Goal: Navigation & Orientation: Find specific page/section

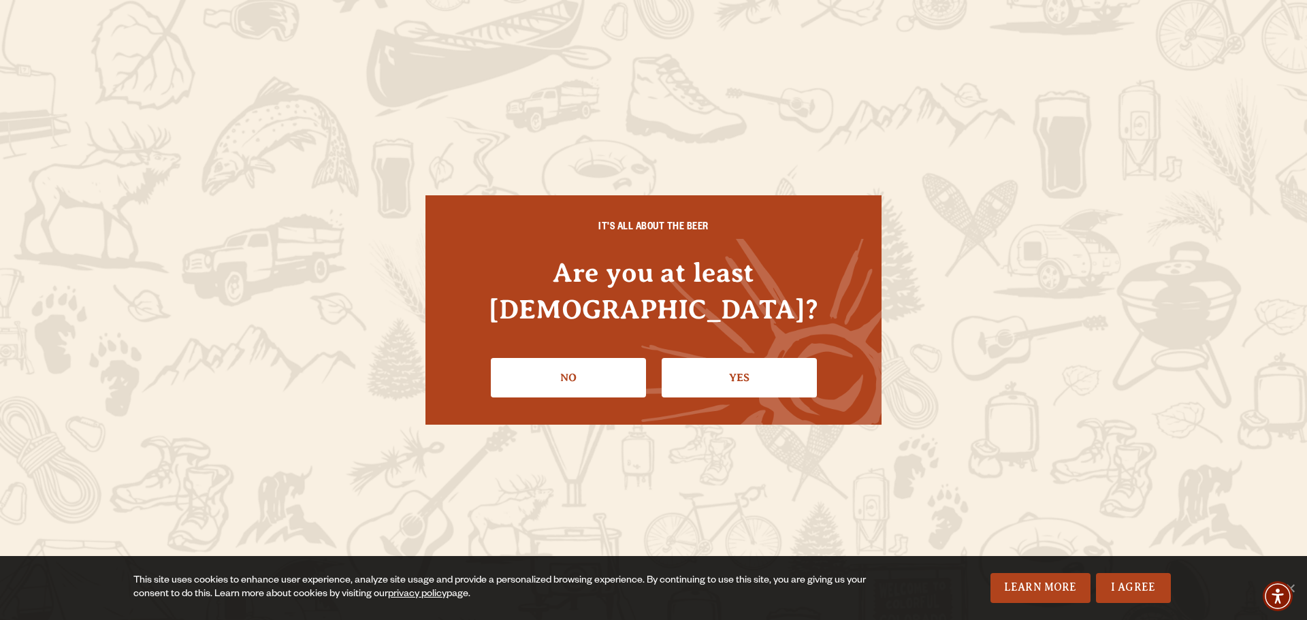
click at [736, 358] on link "Yes" at bounding box center [739, 377] width 155 height 39
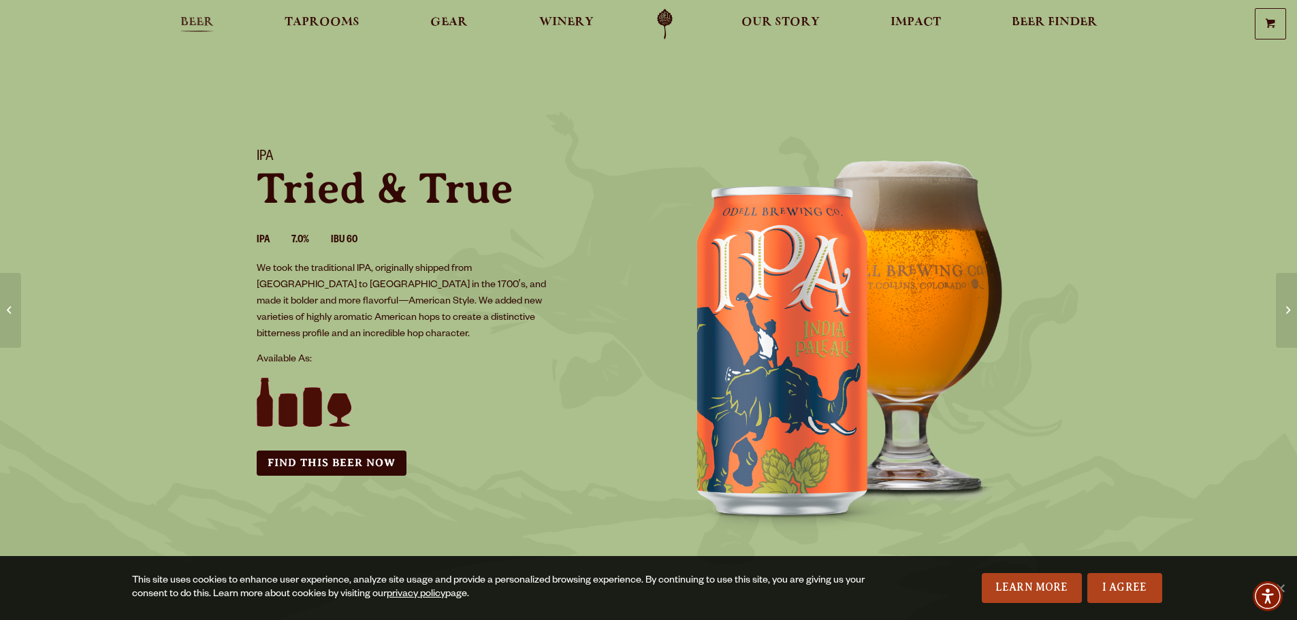
click at [202, 23] on span "Beer" at bounding box center [196, 22] width 33 height 11
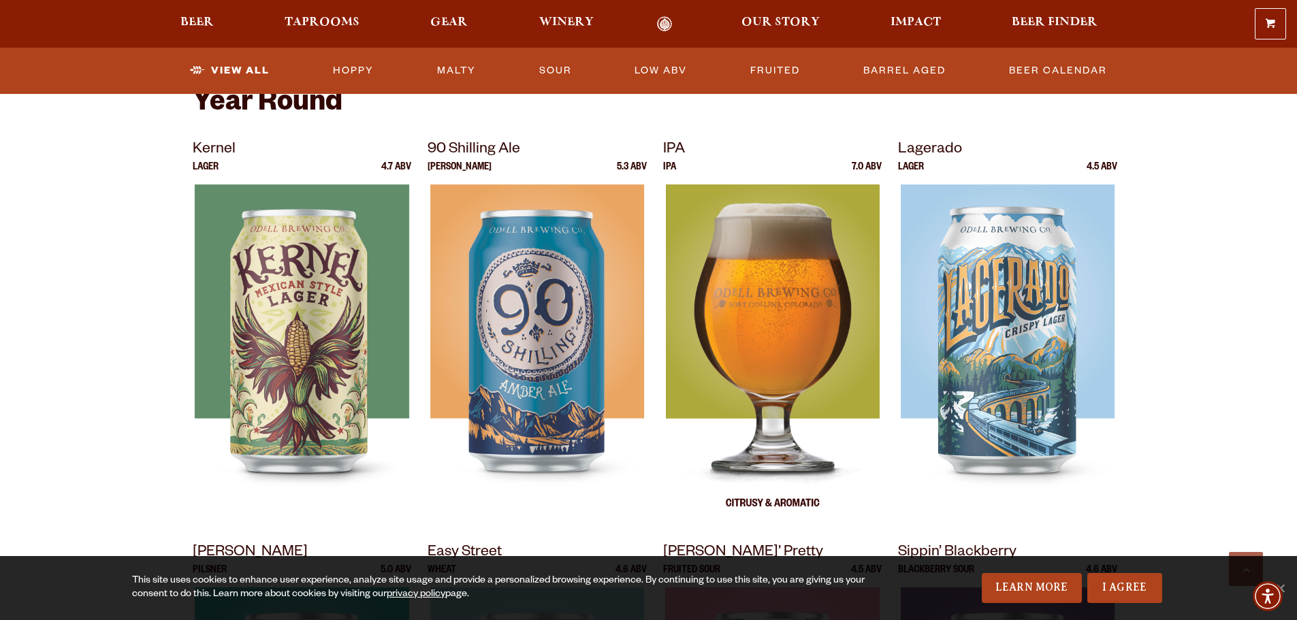
scroll to position [545, 0]
click at [761, 242] on img at bounding box center [772, 355] width 214 height 340
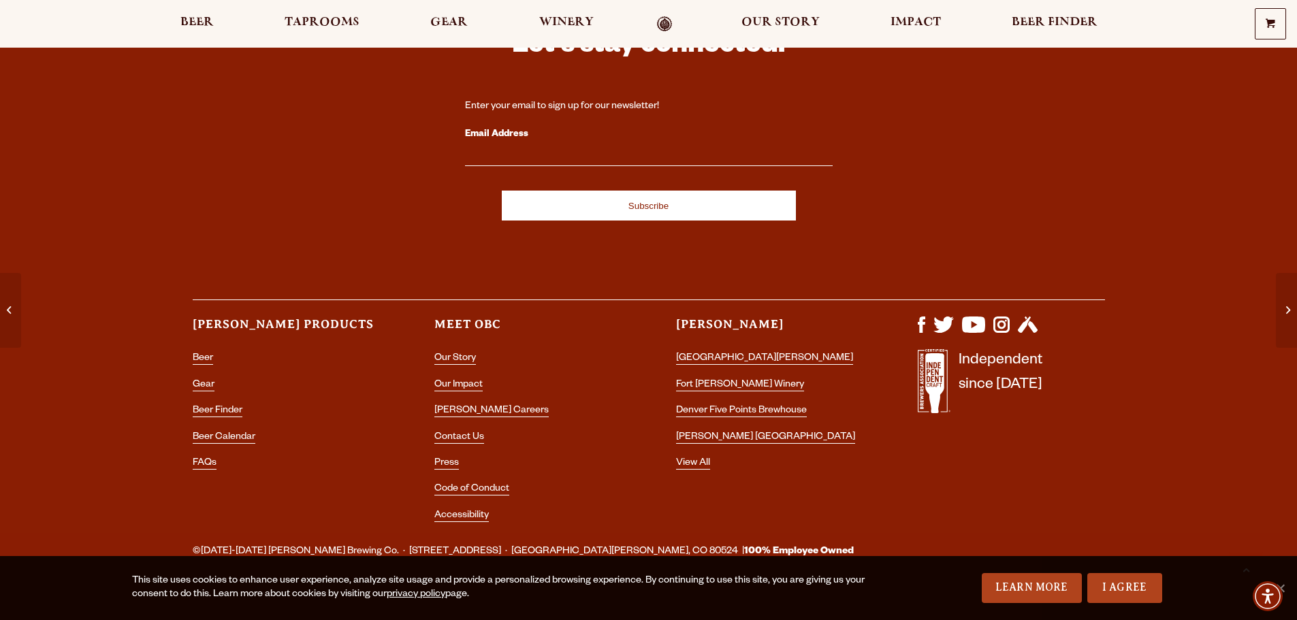
scroll to position [2866, 0]
click at [336, 28] on span "Taprooms" at bounding box center [322, 22] width 75 height 11
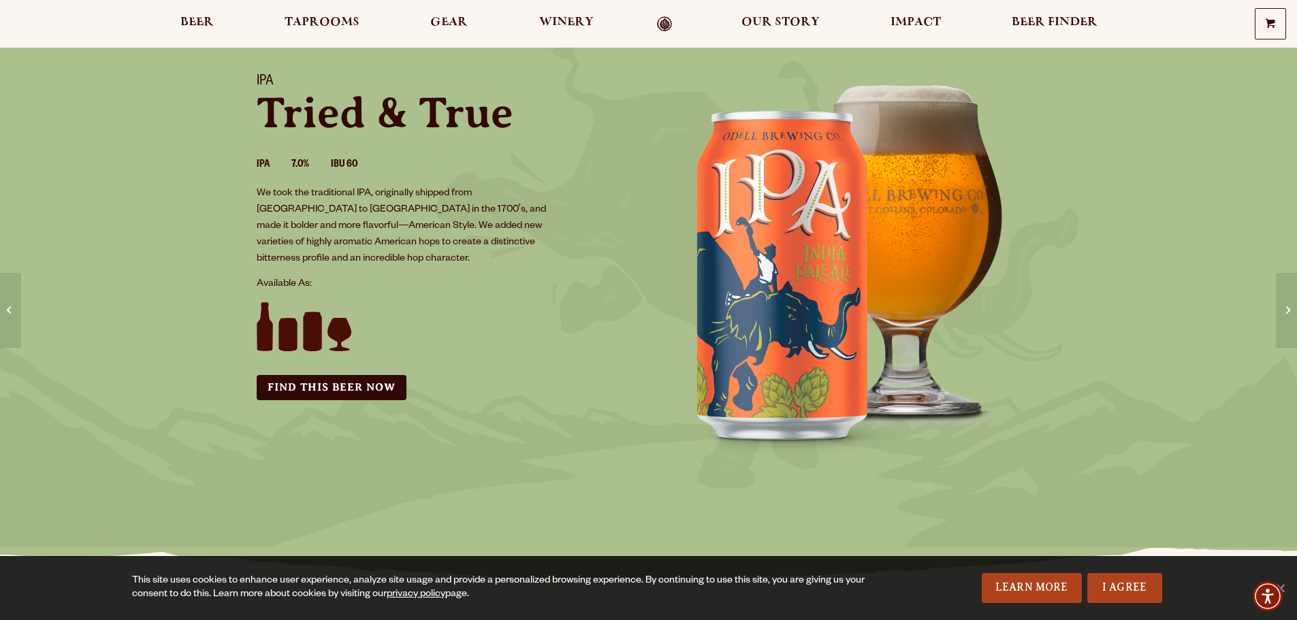
scroll to position [68, 0]
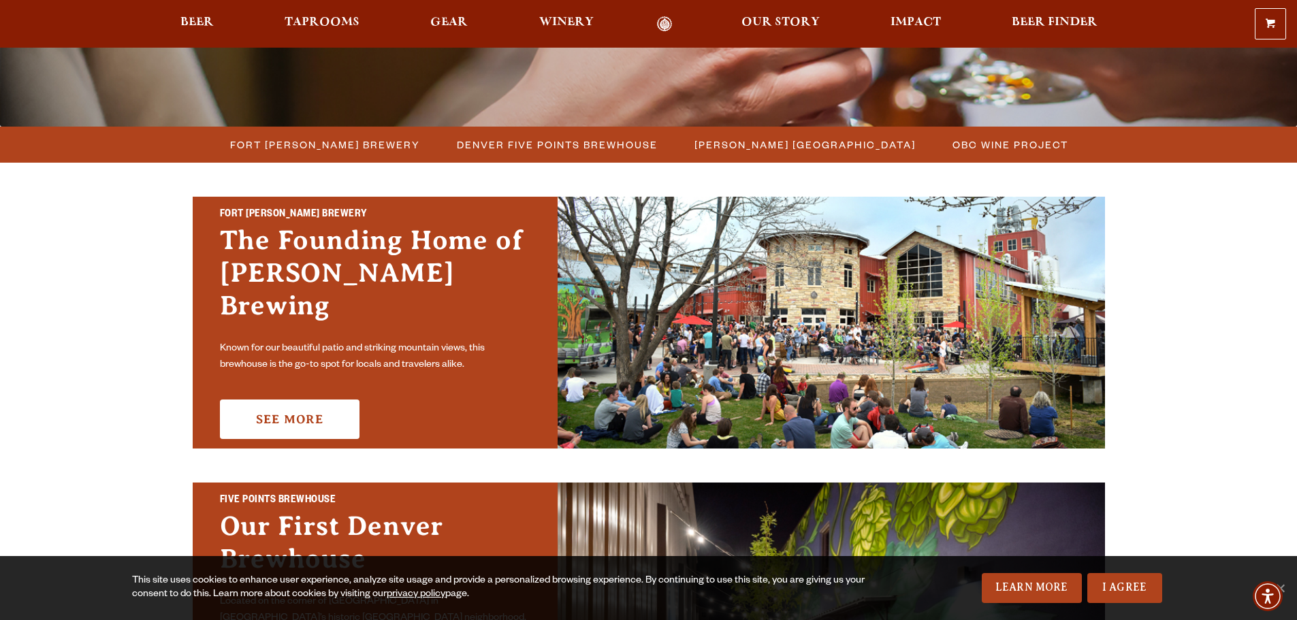
scroll to position [340, 0]
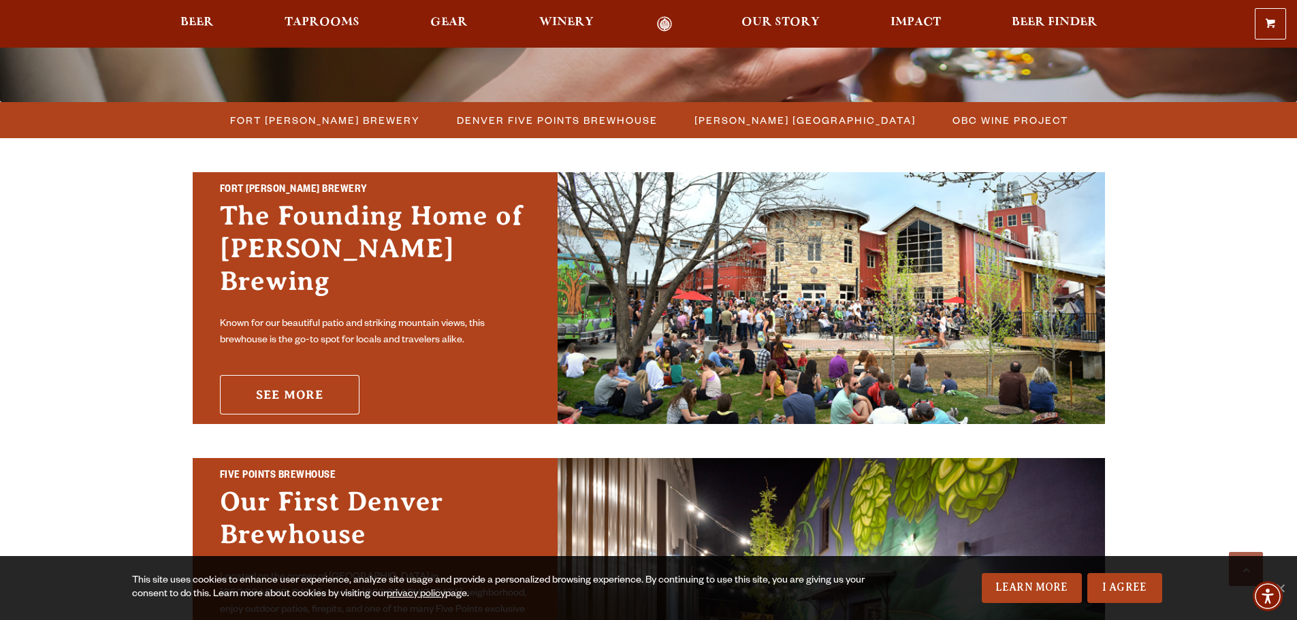
click at [277, 379] on link "See More" at bounding box center [290, 394] width 140 height 39
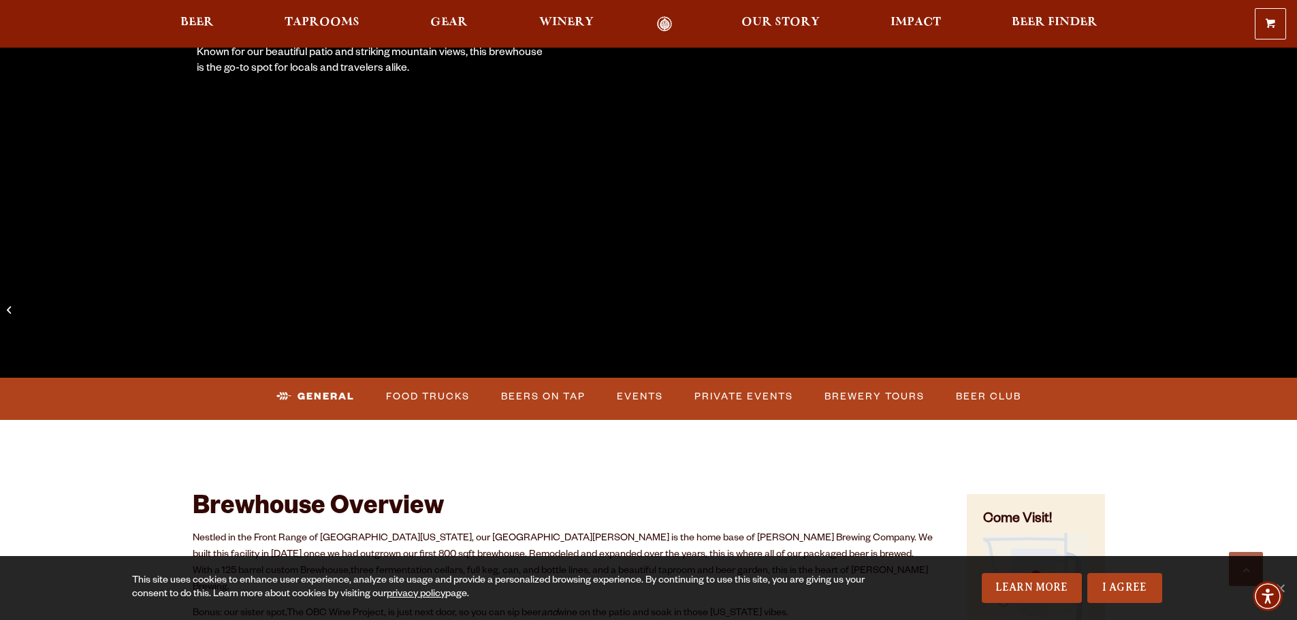
scroll to position [272, 0]
